Goal: Navigation & Orientation: Find specific page/section

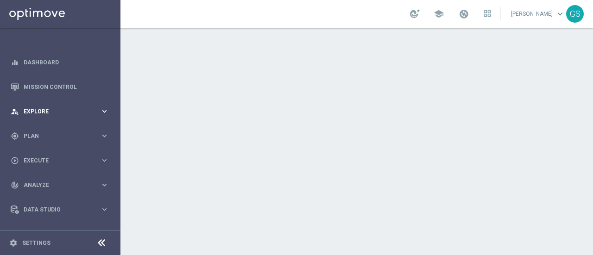
click at [34, 110] on span "Explore" at bounding box center [62, 112] width 77 height 6
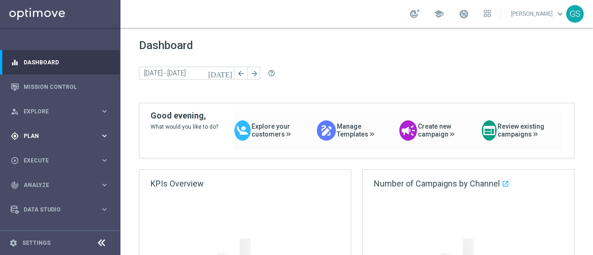
click at [45, 130] on div "gps_fixed Plan keyboard_arrow_right" at bounding box center [60, 136] width 120 height 25
